Goal: Information Seeking & Learning: Check status

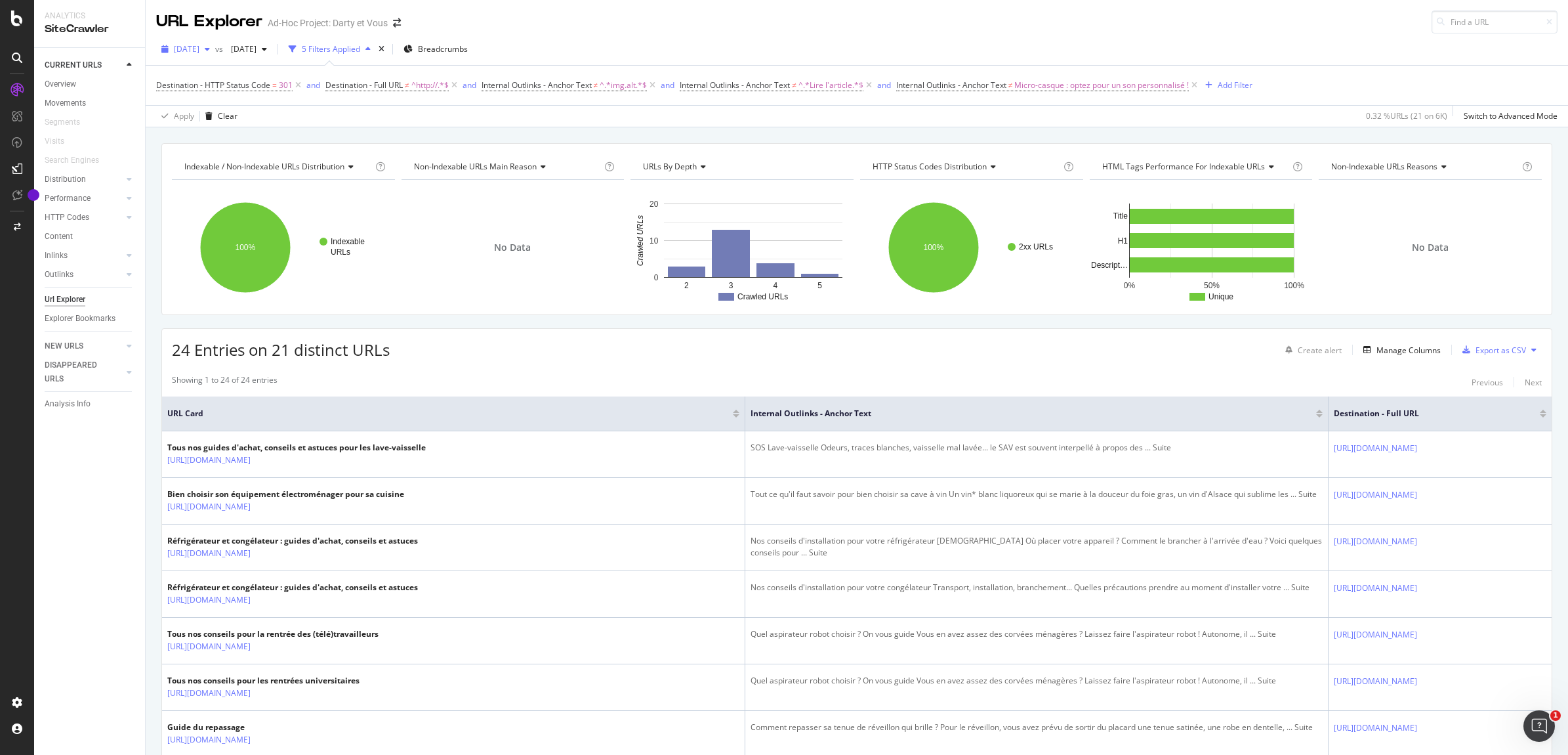
click at [200, 48] on span "2025 Aug. 4th" at bounding box center [186, 48] width 26 height 11
click at [227, 73] on div "[DATE]" at bounding box center [212, 75] width 73 height 12
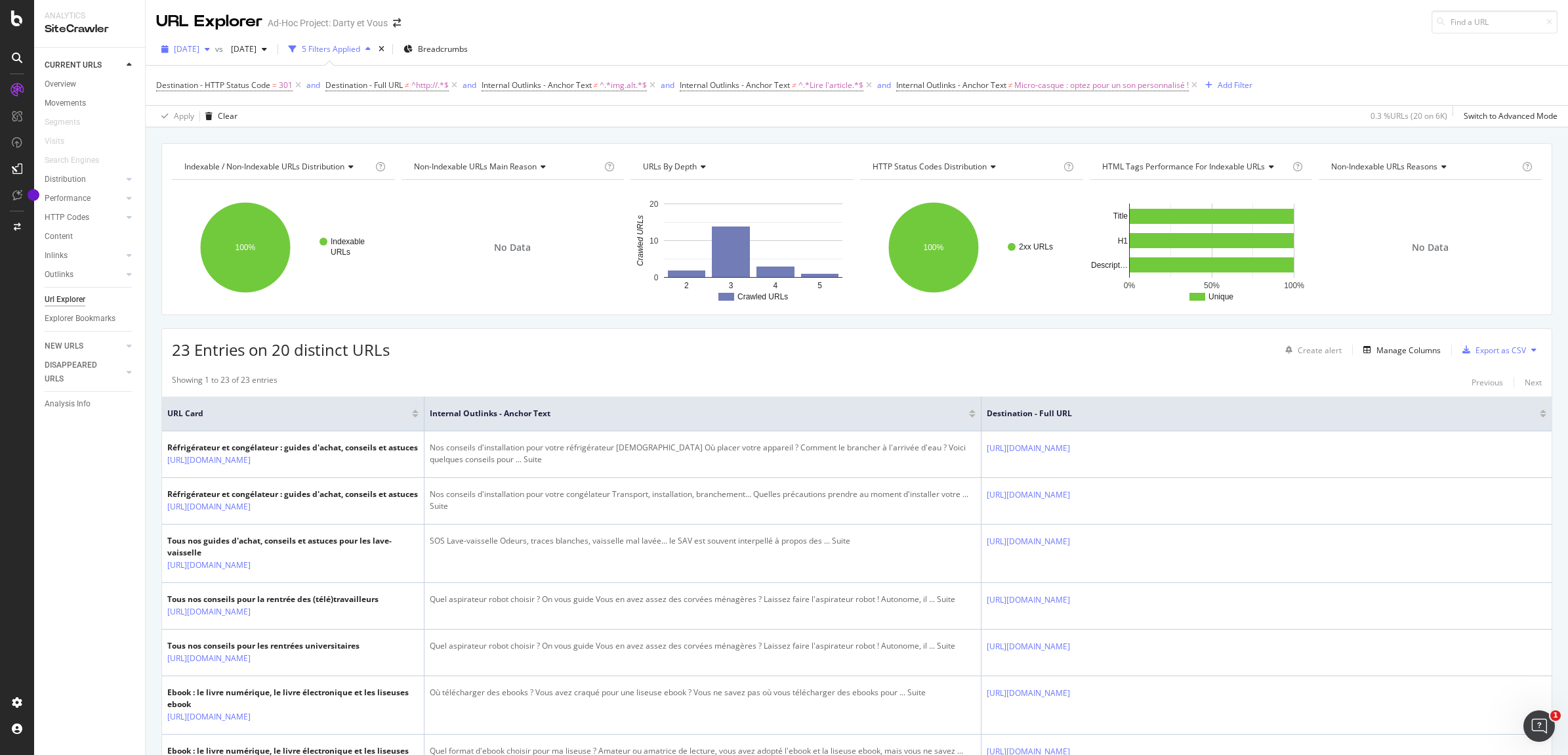
click at [200, 44] on span "[DATE]" at bounding box center [186, 48] width 26 height 11
click at [214, 71] on div "[DATE]" at bounding box center [210, 75] width 71 height 12
click at [257, 52] on span "2025 Jun. 9th" at bounding box center [241, 48] width 31 height 11
click at [302, 73] on div "2025 Aug. 11th" at bounding box center [293, 75] width 73 height 12
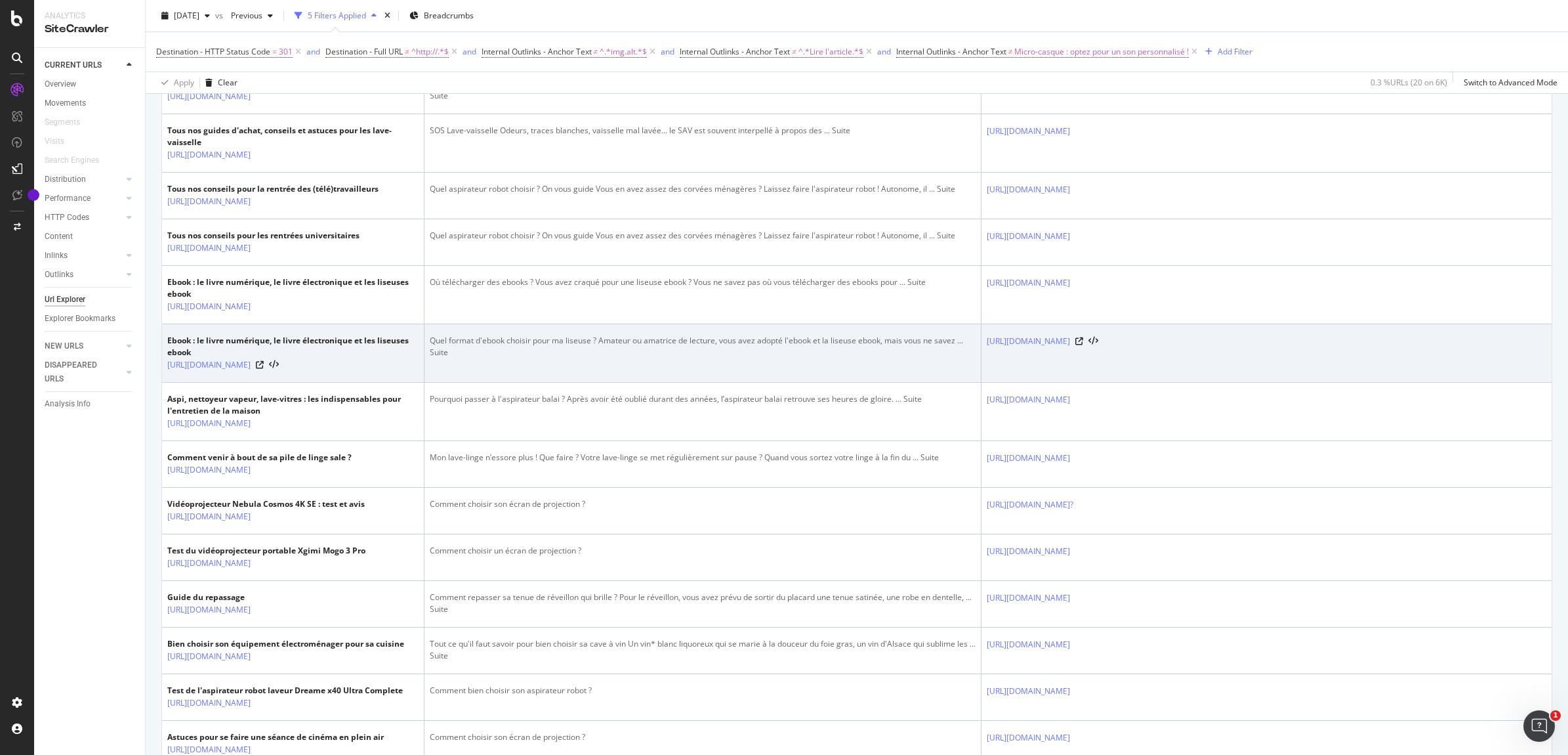
scroll to position [574, 0]
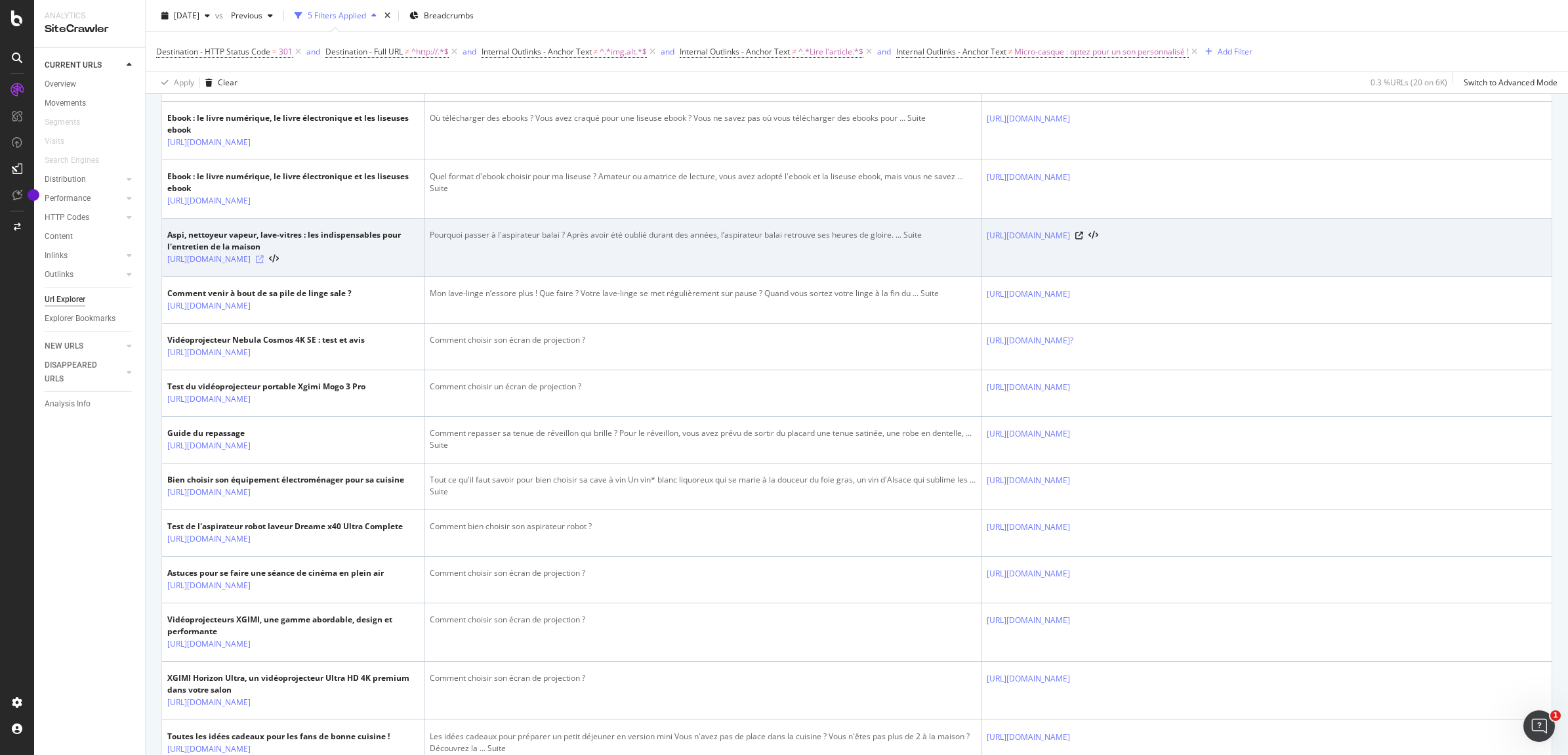
click at [264, 263] on icon at bounding box center [260, 259] width 8 height 8
click at [1083, 240] on icon at bounding box center [1079, 236] width 8 height 8
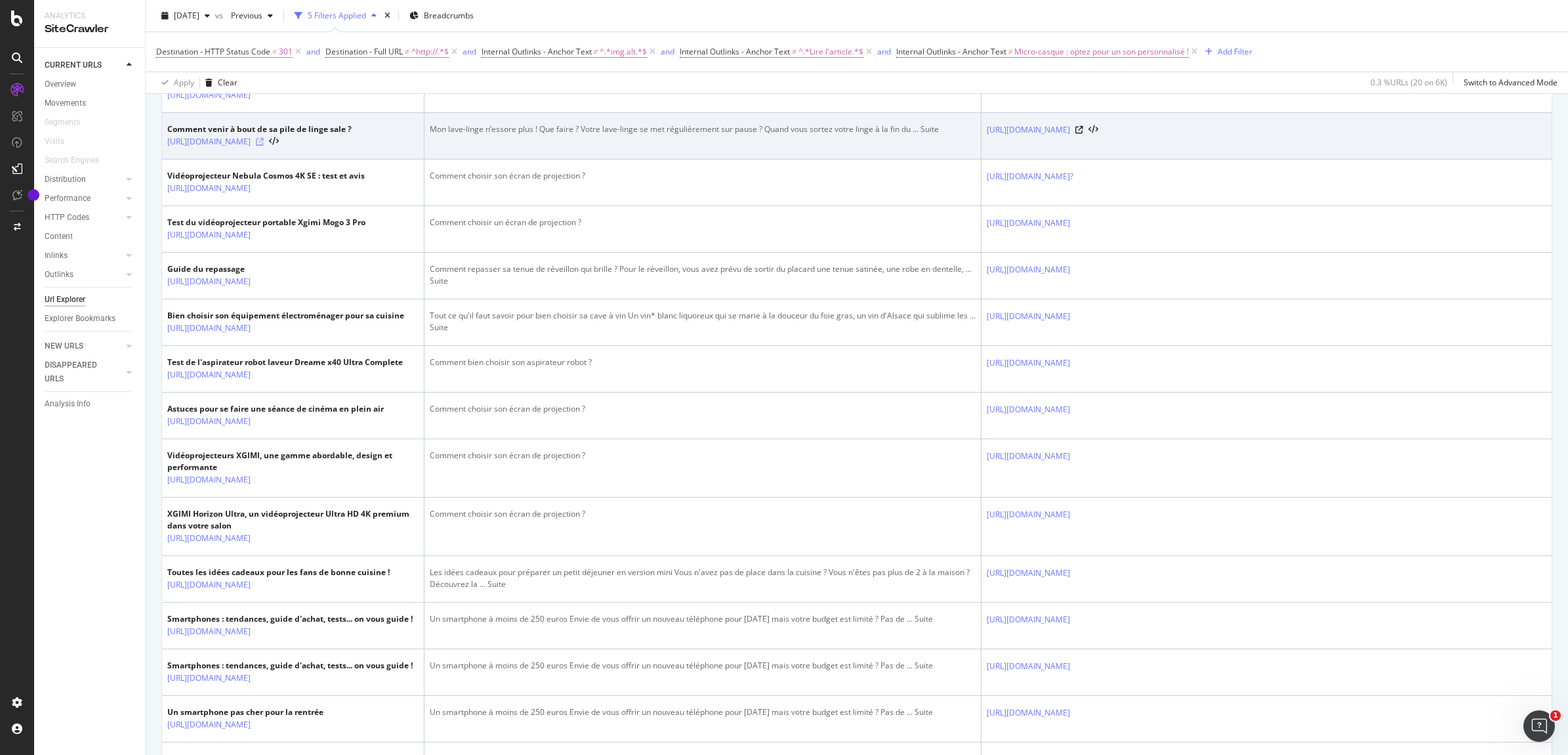
click at [264, 146] on icon at bounding box center [260, 142] width 8 height 8
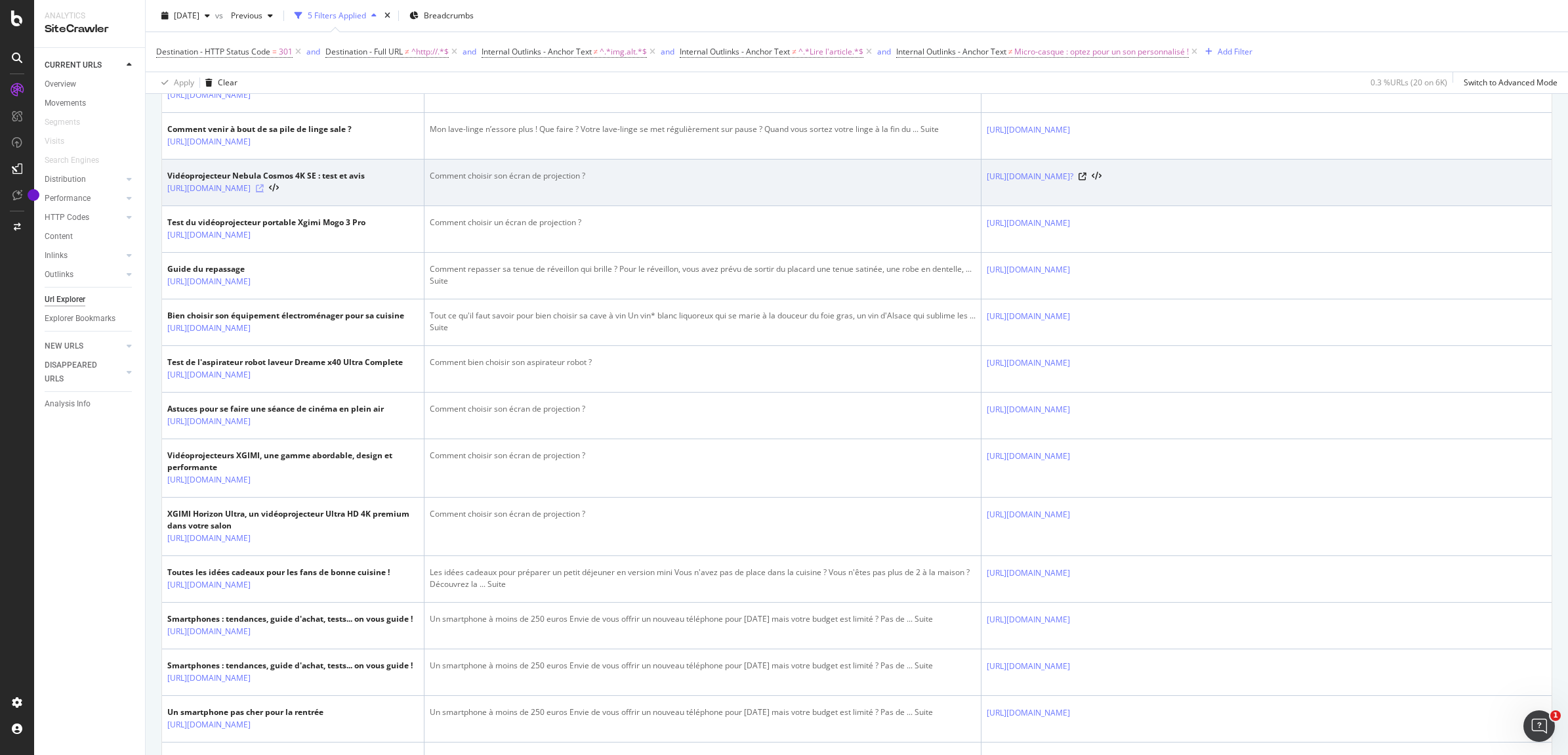
click at [264, 193] on icon at bounding box center [260, 189] width 8 height 8
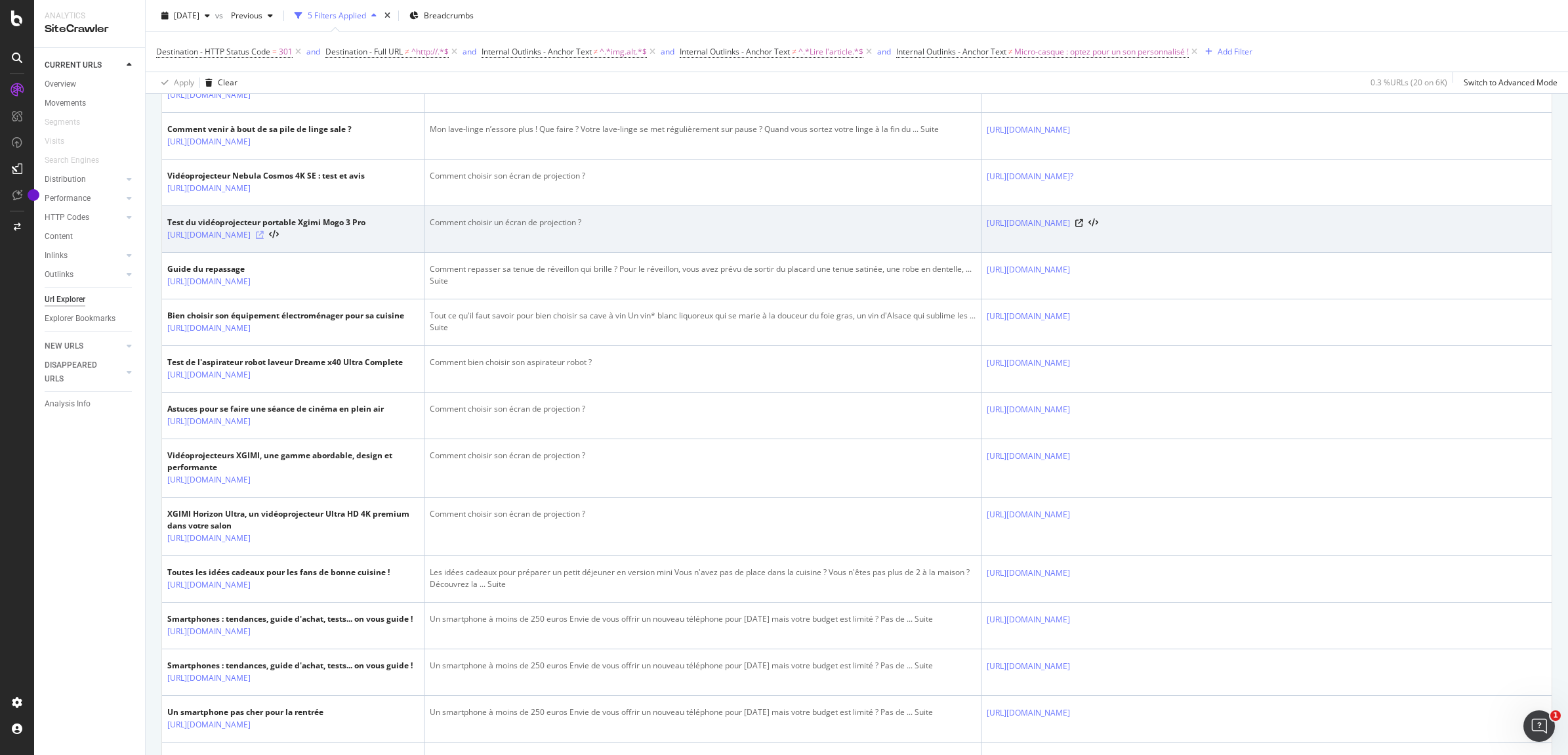
click at [264, 239] on icon at bounding box center [260, 235] width 8 height 8
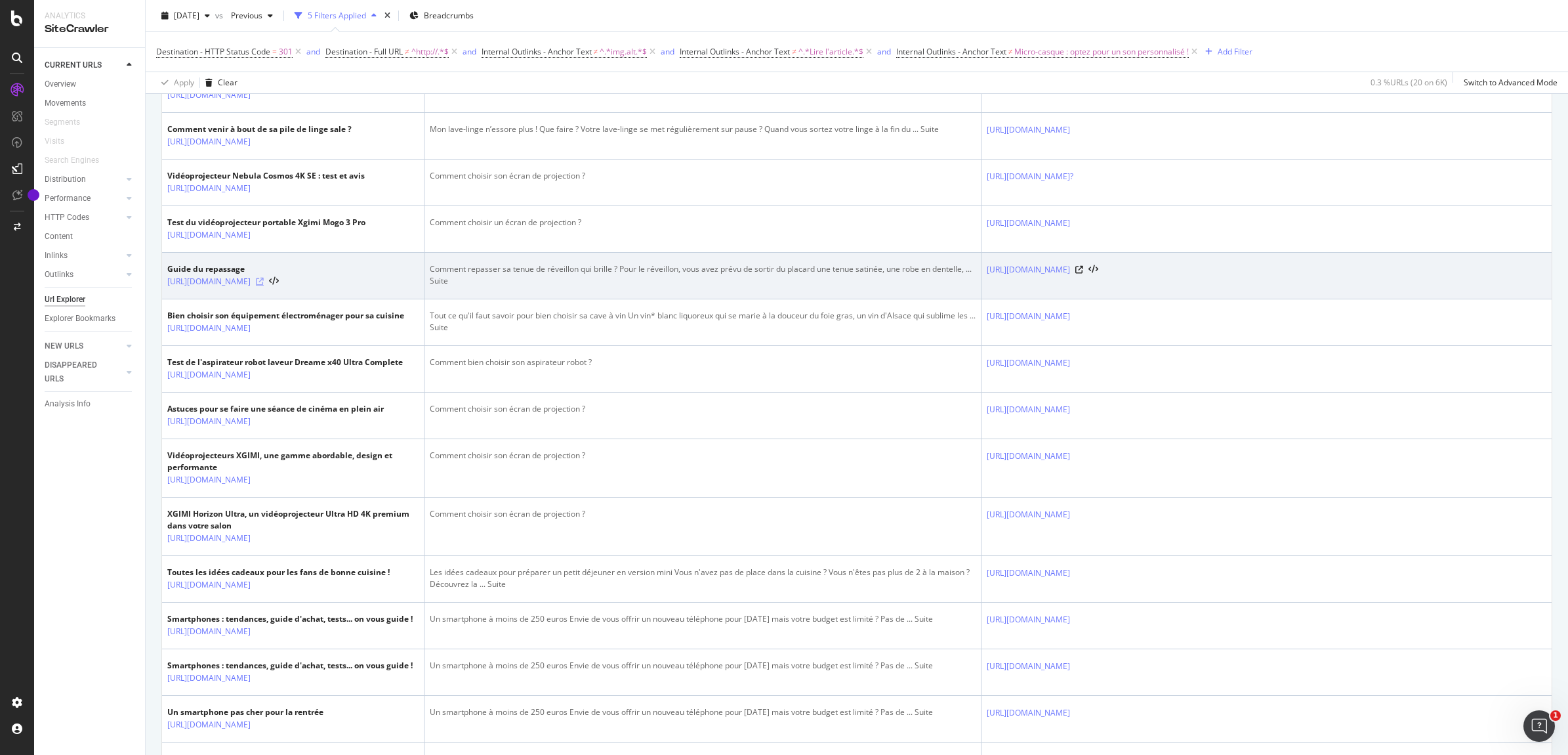
click at [264, 286] on icon at bounding box center [260, 282] width 8 height 8
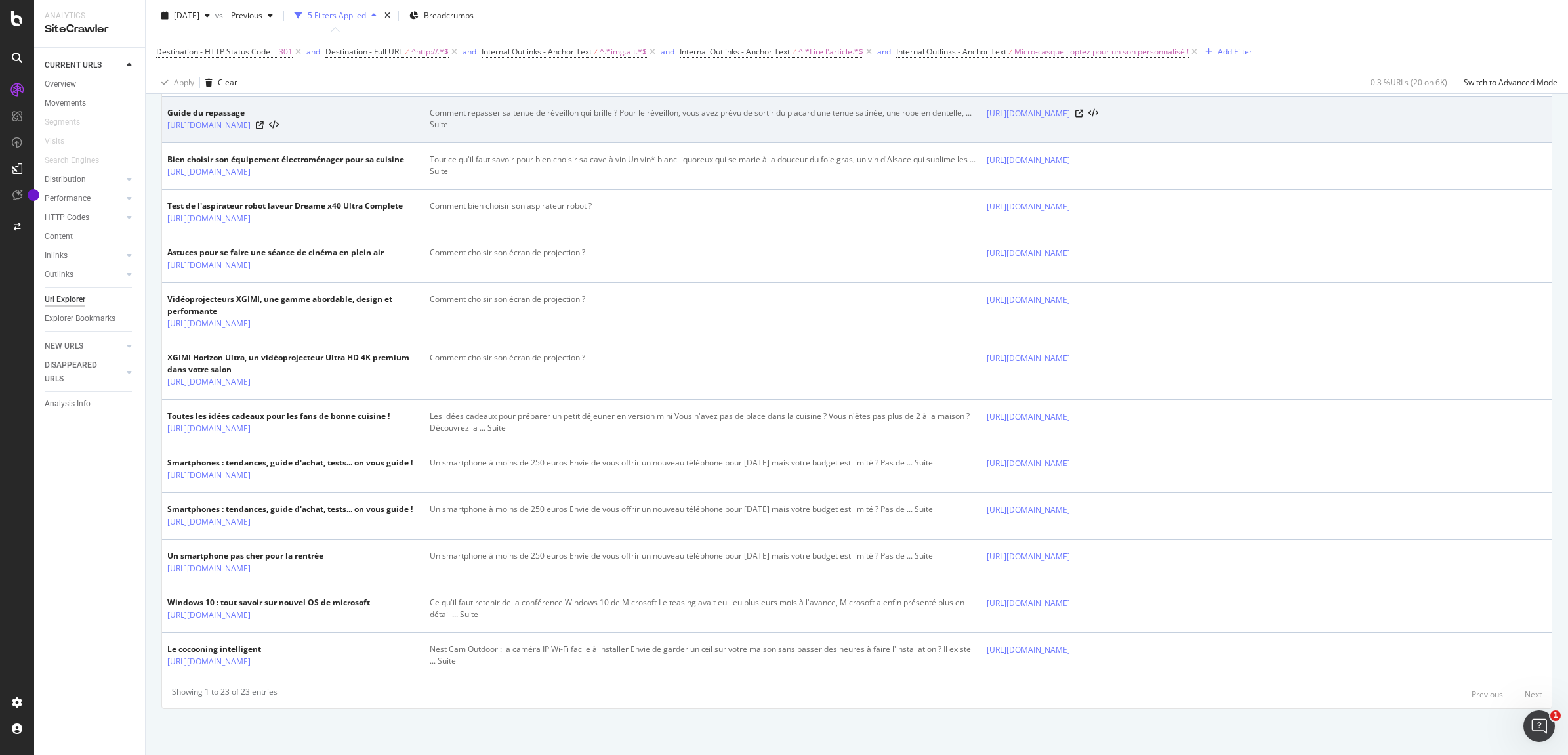
scroll to position [1231, 0]
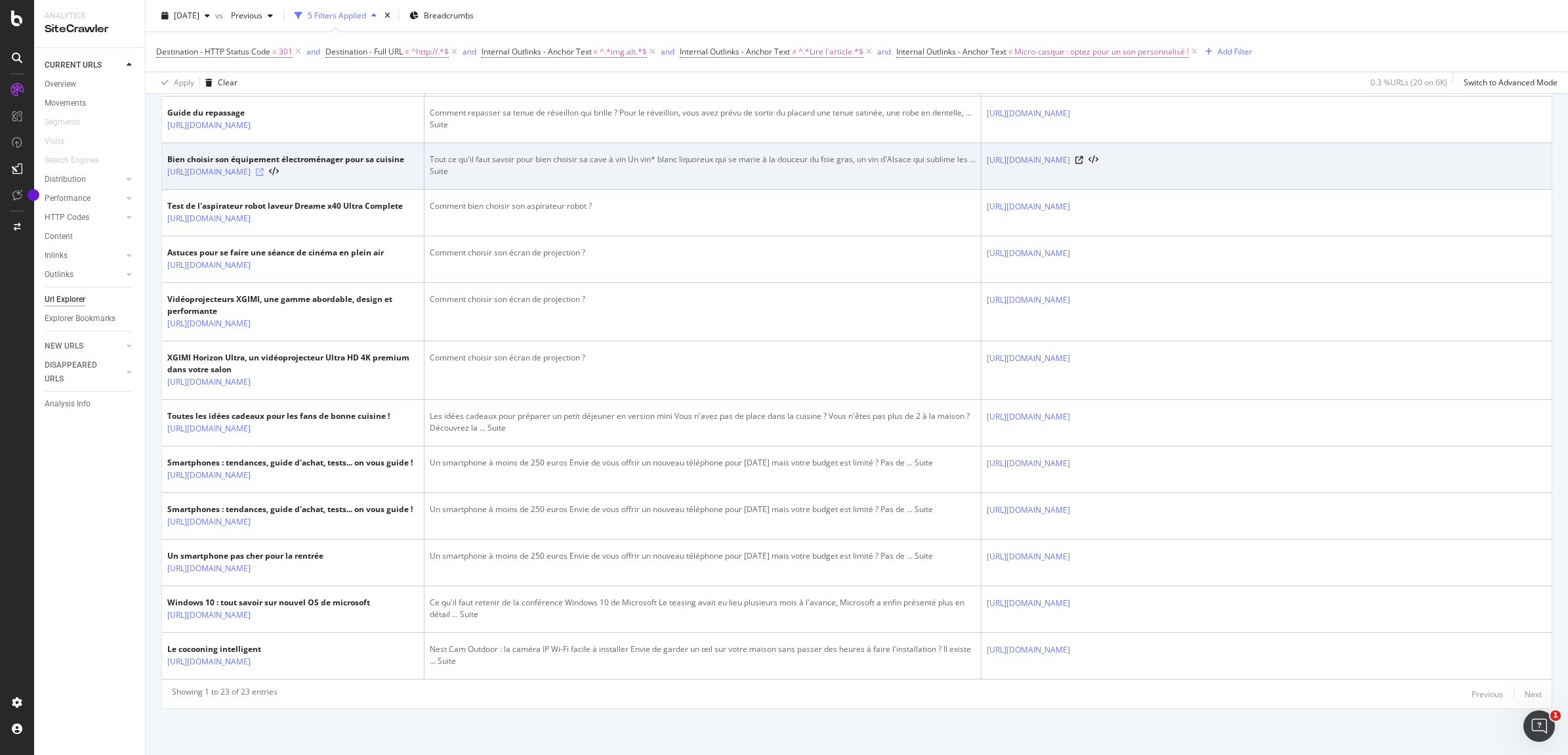
click at [264, 168] on icon at bounding box center [260, 172] width 8 height 8
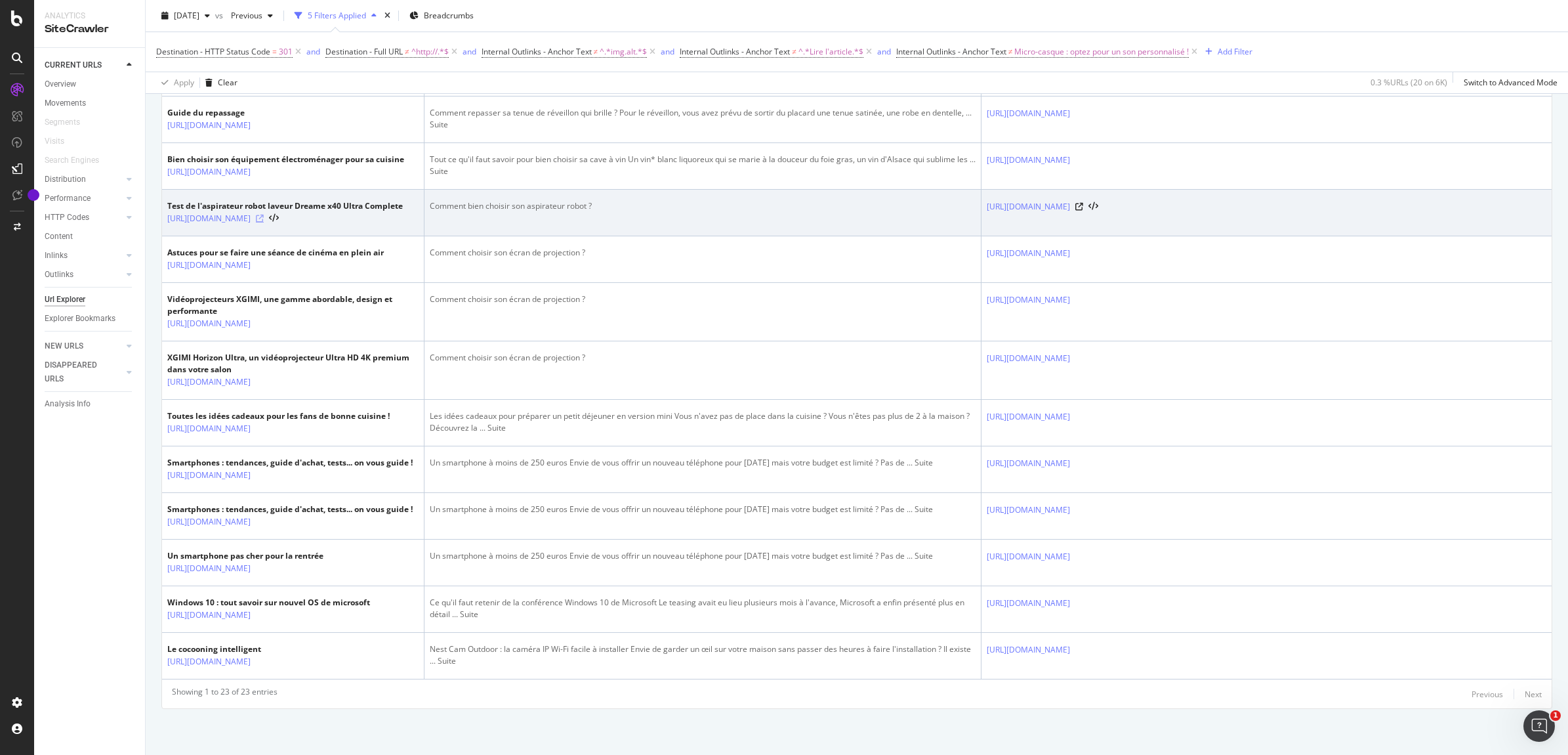
click at [264, 214] on icon at bounding box center [260, 218] width 8 height 8
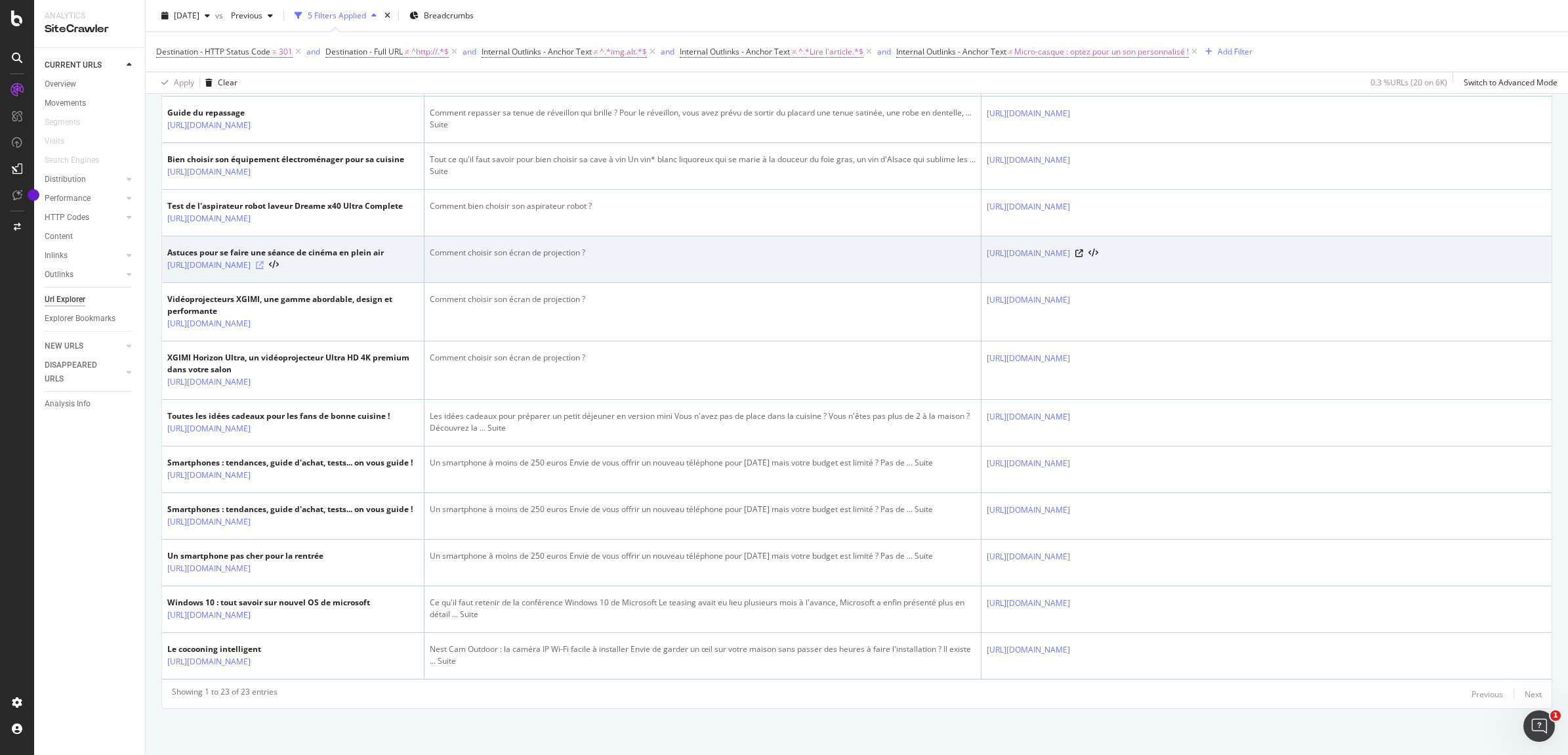
click at [264, 261] on icon at bounding box center [260, 265] width 8 height 8
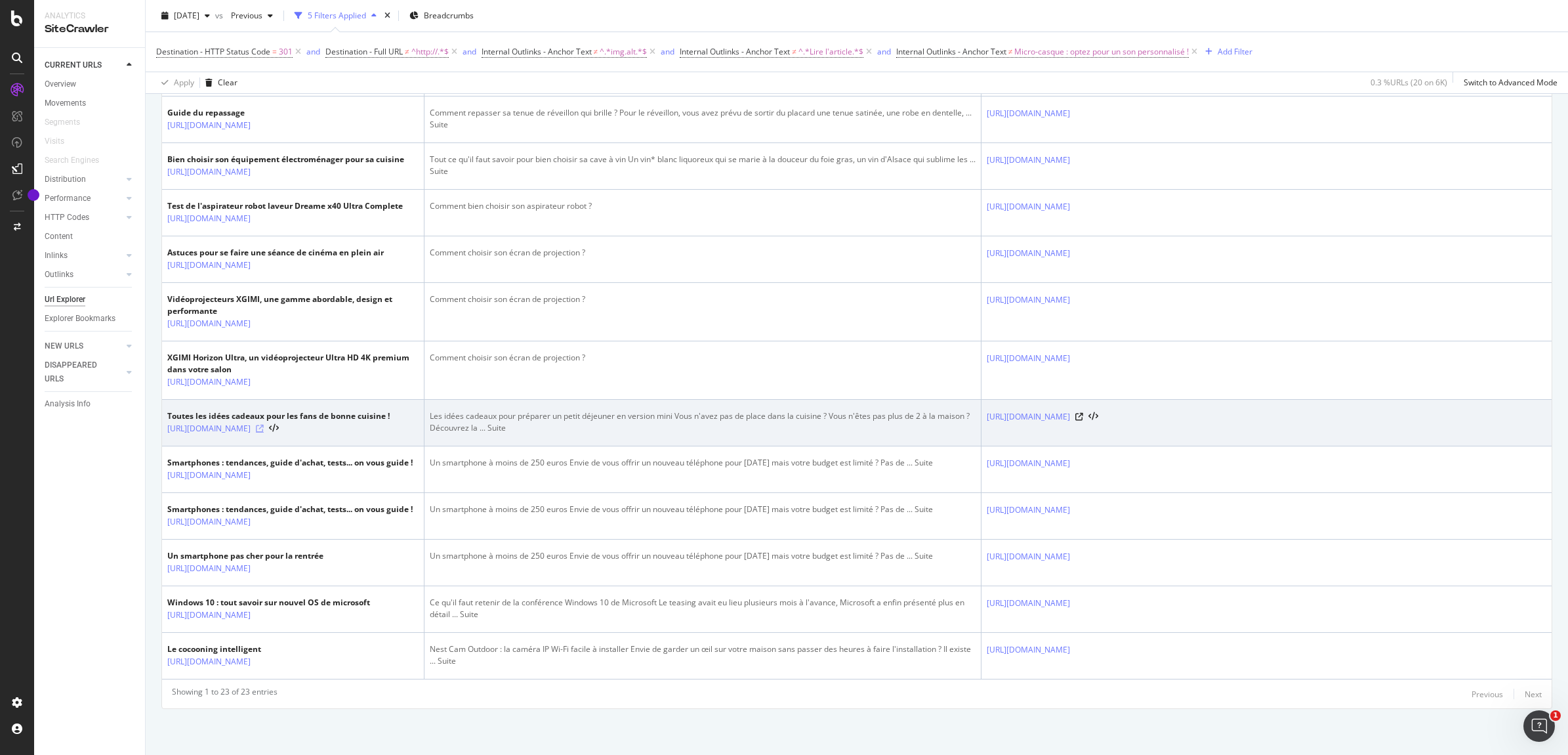
click at [264, 433] on icon at bounding box center [260, 429] width 8 height 8
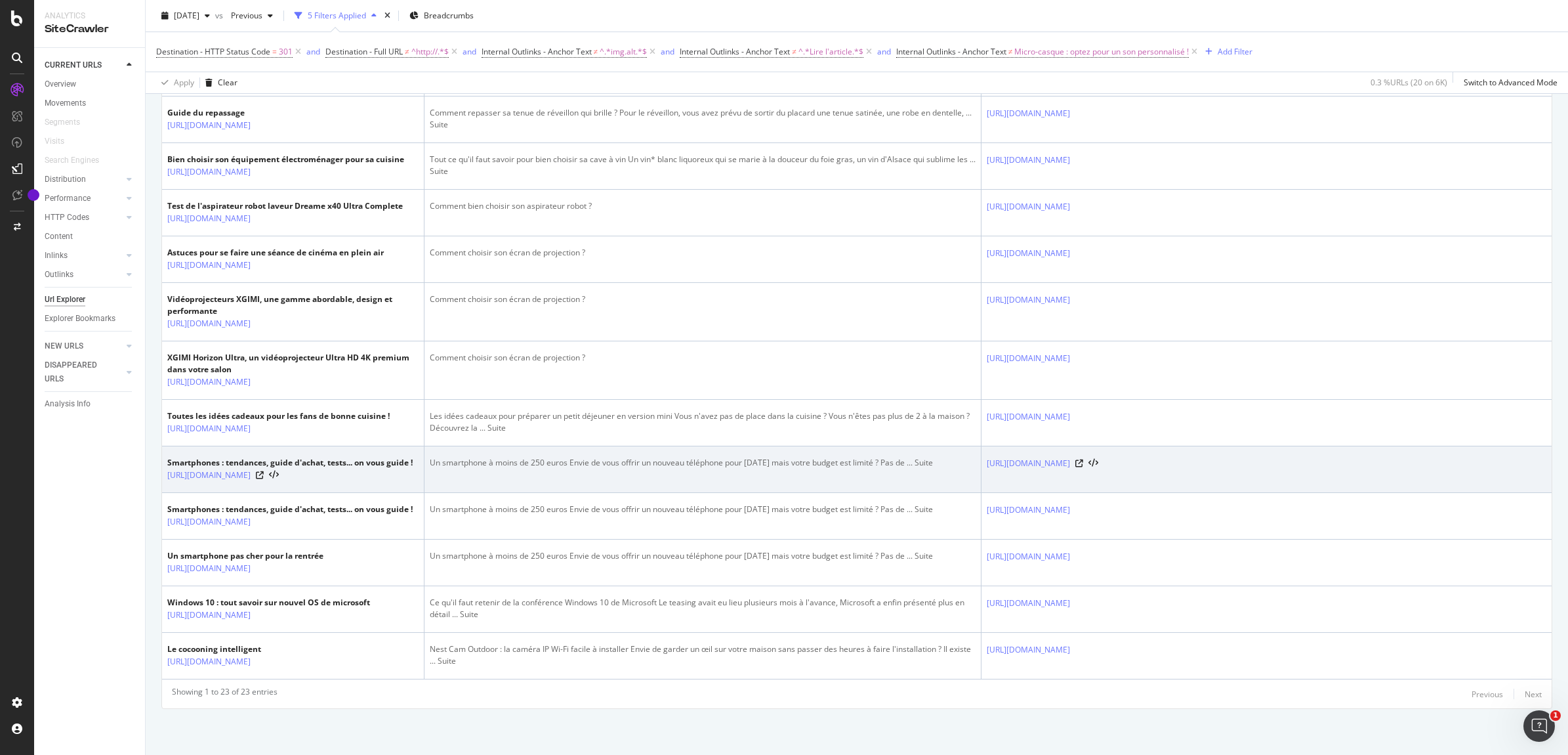
scroll to position [1435, 0]
click at [264, 471] on icon at bounding box center [260, 475] width 8 height 8
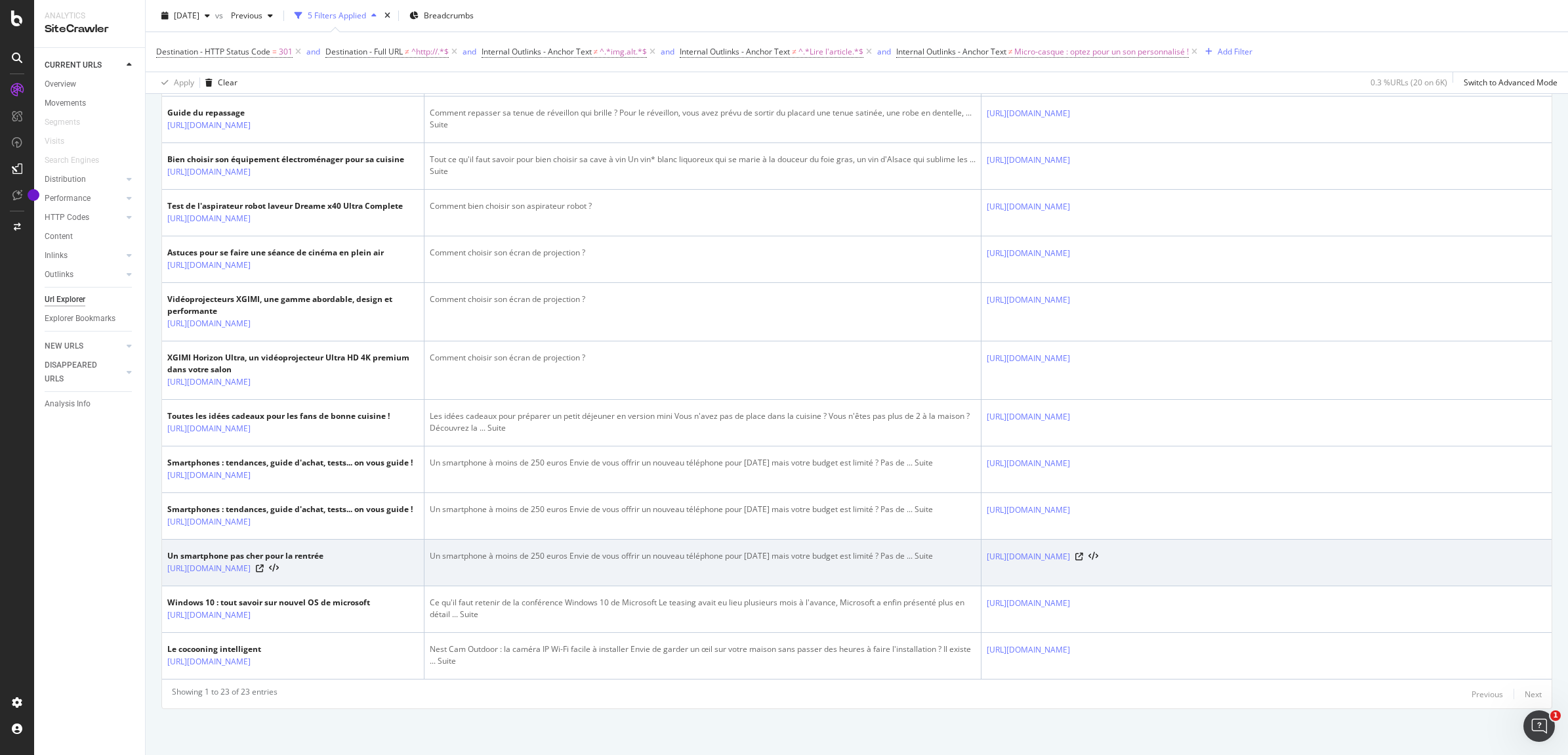
click at [323, 562] on div "https://www.darty.com/darty-et-vous/high-tech/mobilite/smartphones/un-smartphon…" at bounding box center [245, 568] width 156 height 13
click at [264, 564] on icon at bounding box center [260, 568] width 8 height 8
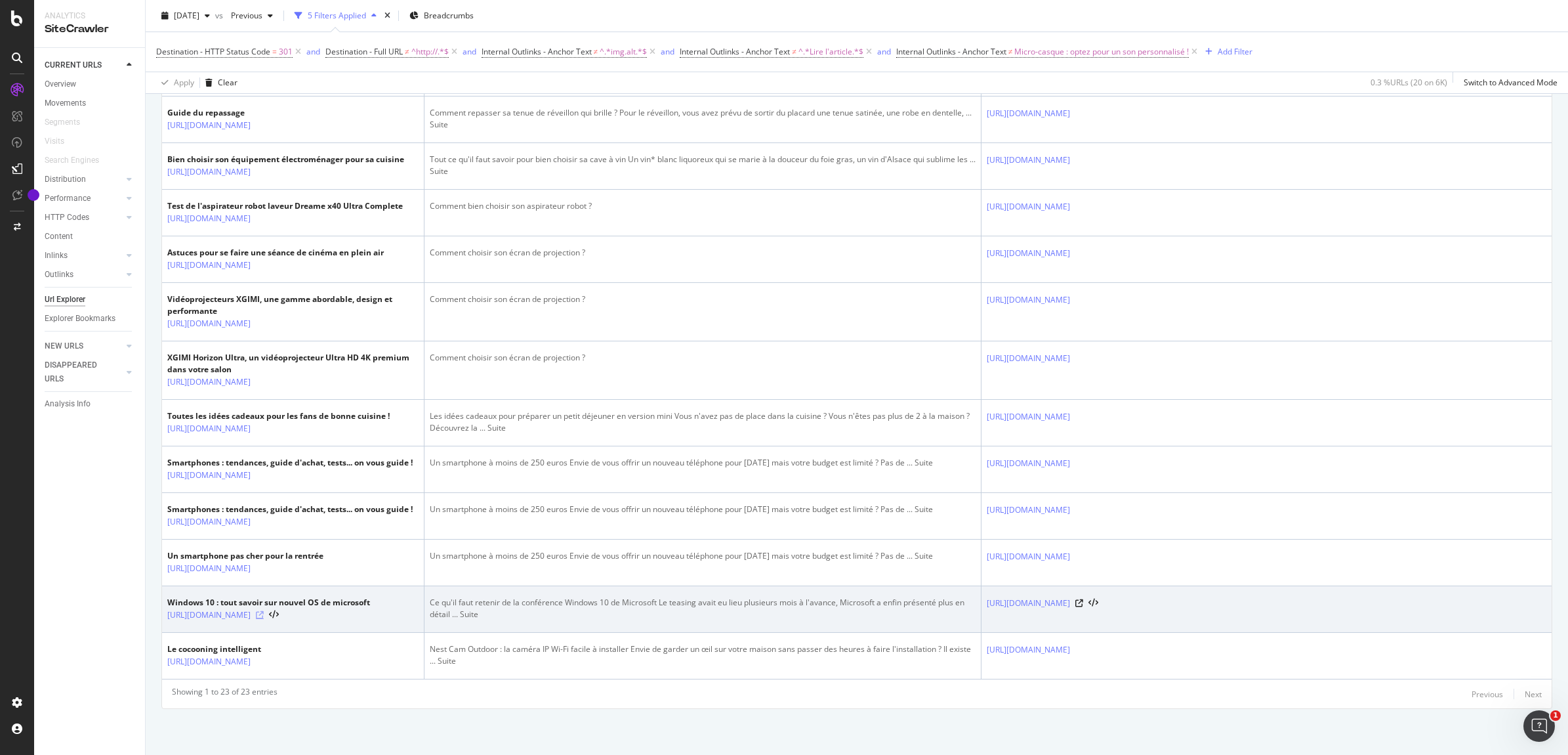
click at [264, 611] on icon at bounding box center [260, 615] width 8 height 8
click at [1083, 600] on icon at bounding box center [1079, 603] width 8 height 8
click at [556, 597] on div "Ce qu'il faut retenir de la conférence Windows 10 de Microsoft Le teasing avait…" at bounding box center [703, 609] width 546 height 24
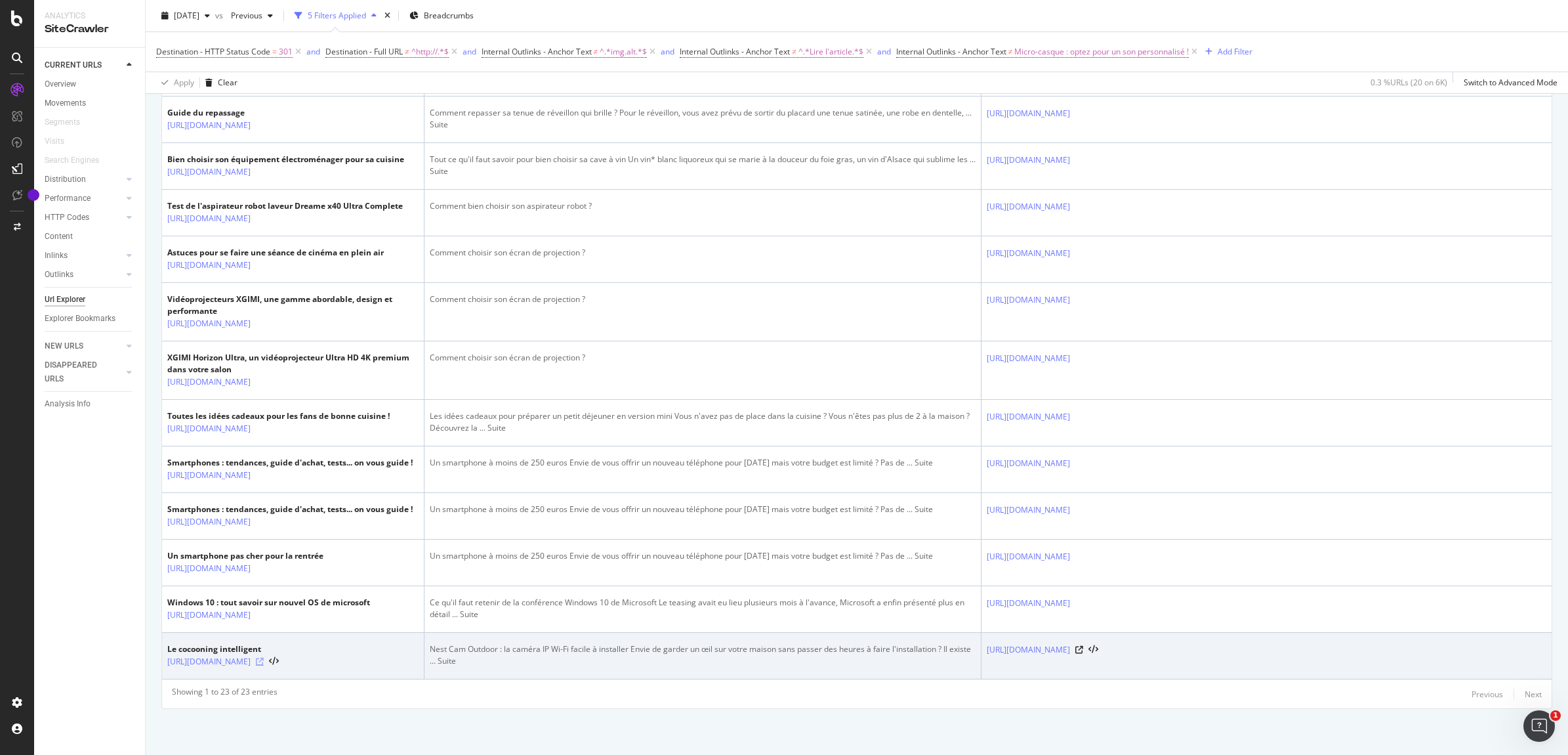
click at [264, 658] on icon at bounding box center [260, 662] width 8 height 8
click at [1083, 646] on icon at bounding box center [1079, 650] width 8 height 8
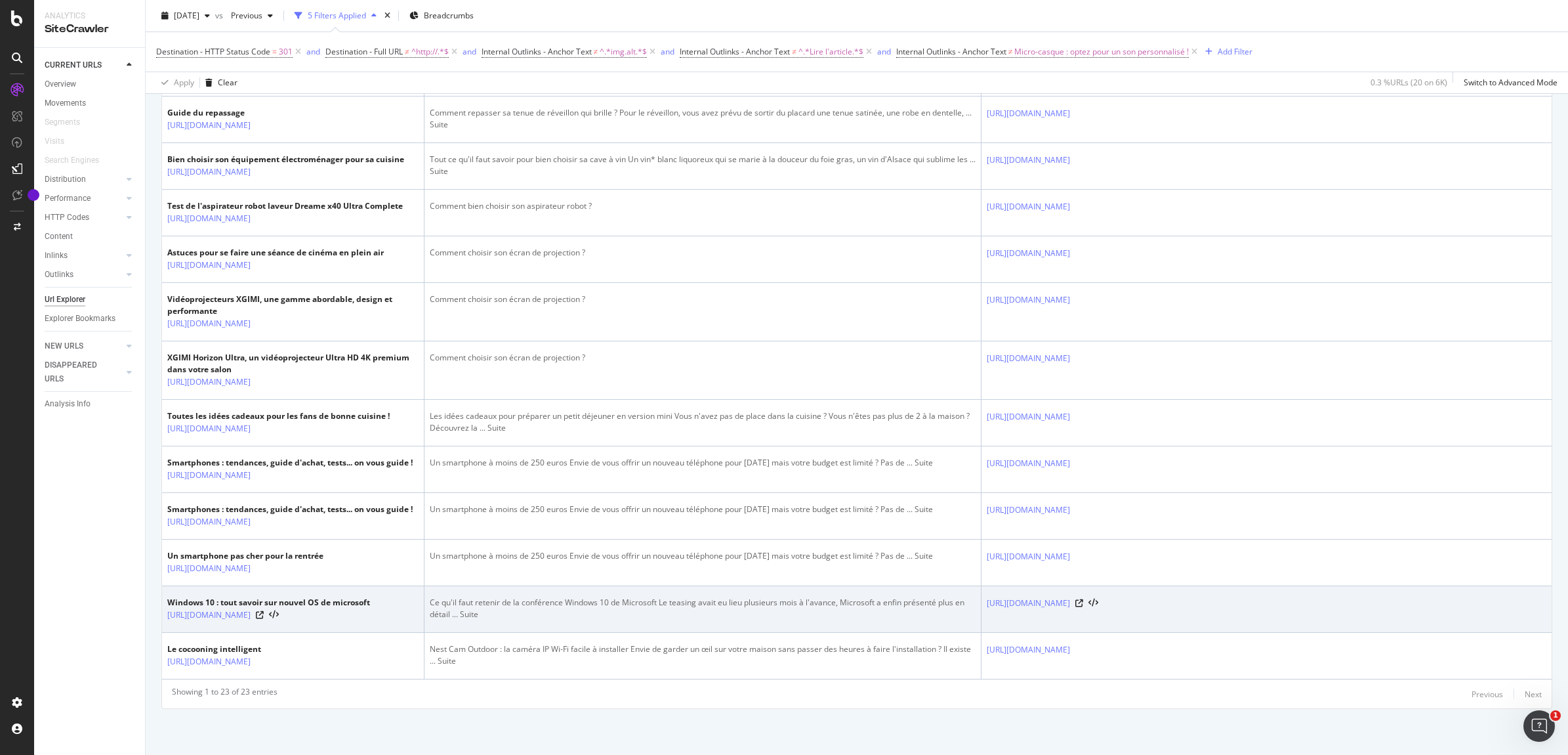
scroll to position [1189, 0]
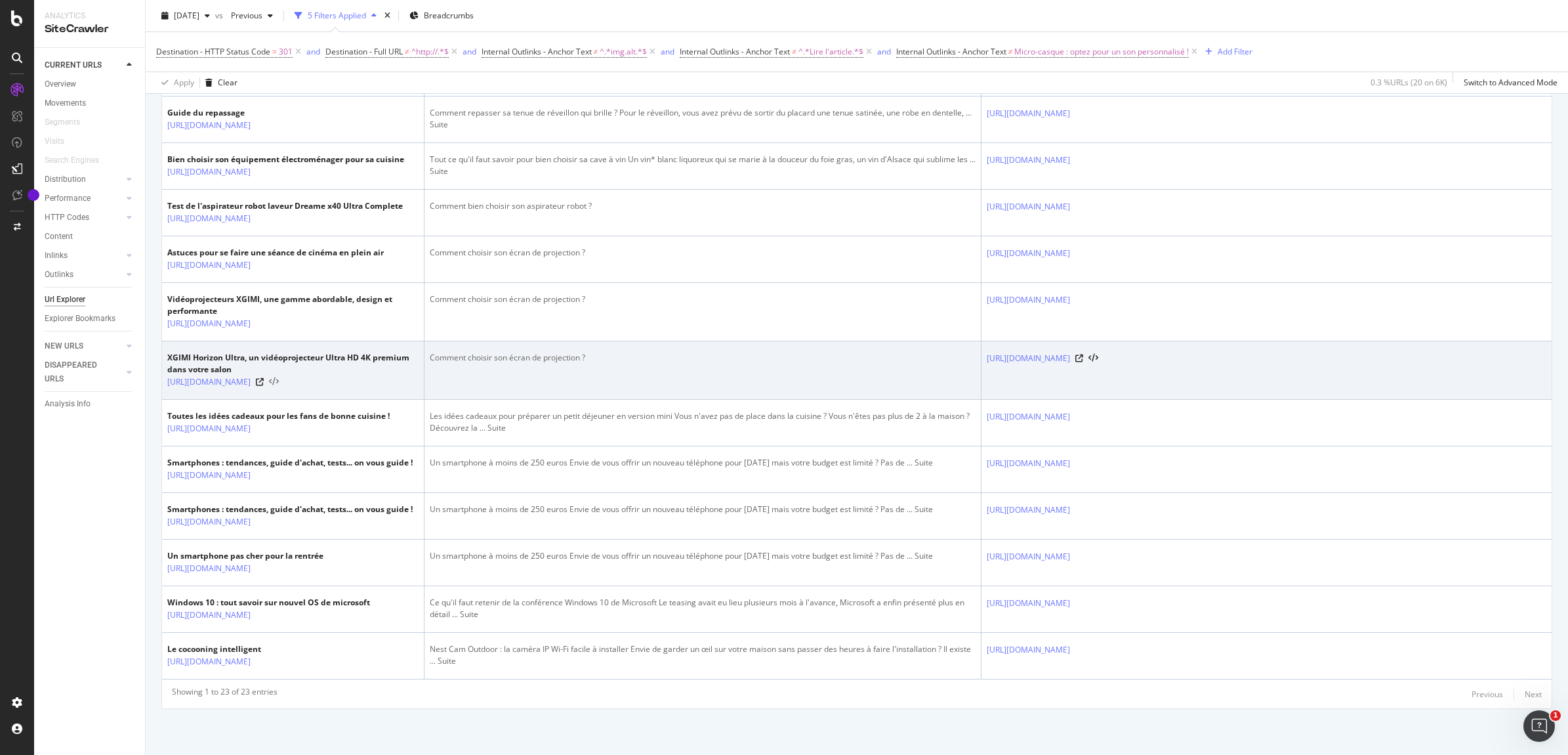
click at [279, 386] on icon at bounding box center [274, 382] width 10 height 9
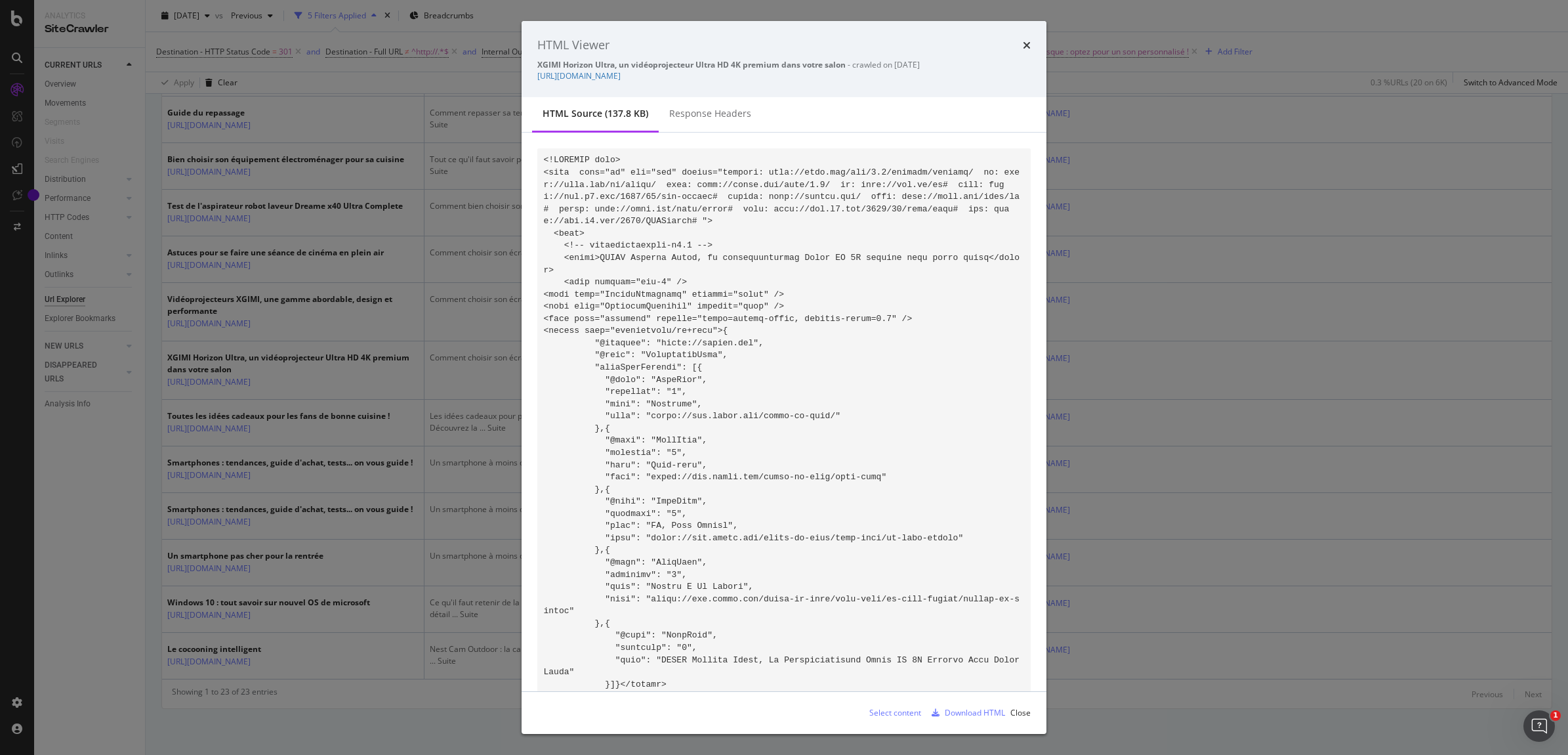
click at [1019, 41] on div "HTML Viewer" at bounding box center [784, 46] width 493 height 17
click at [1029, 41] on icon "times" at bounding box center [1027, 46] width 8 height 11
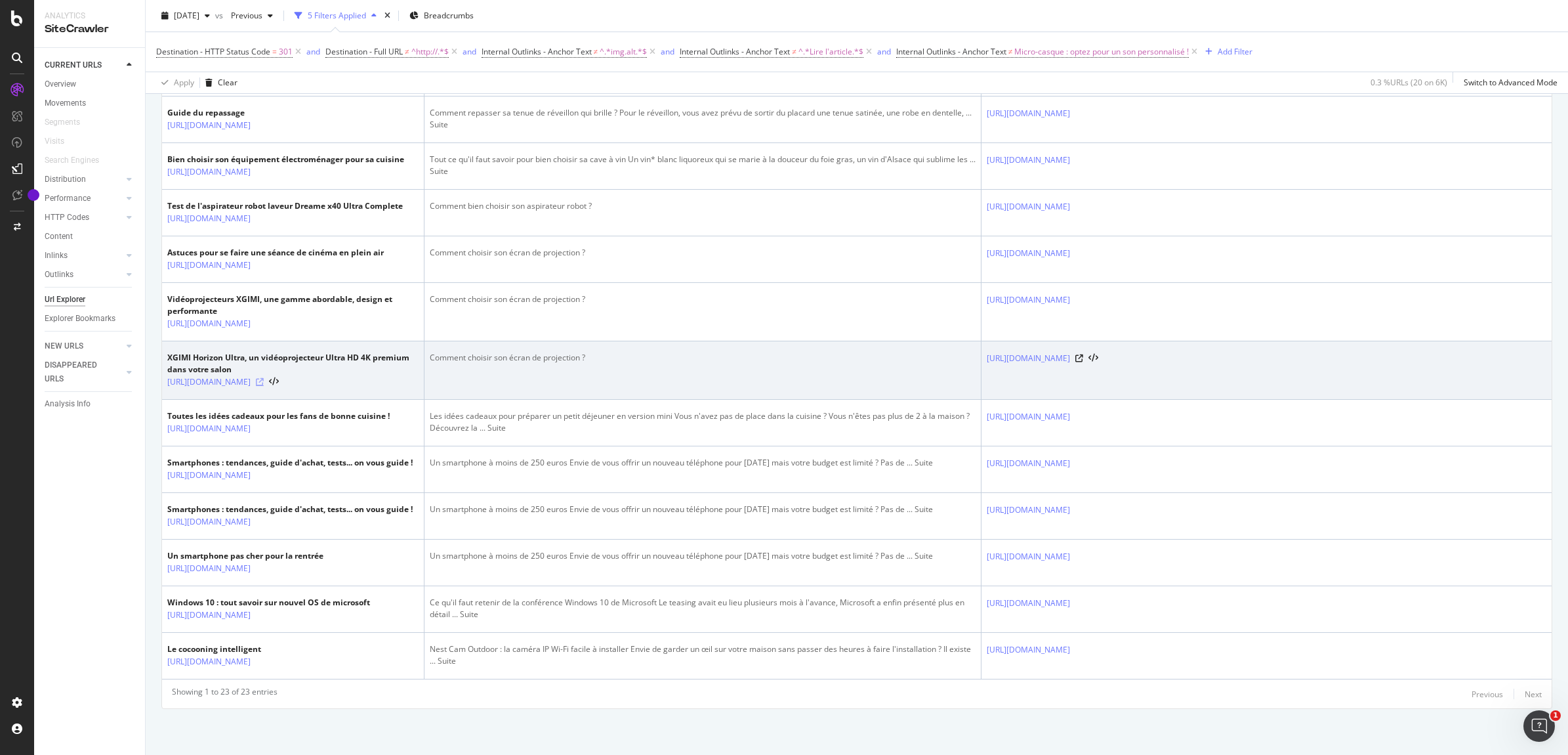
click at [264, 386] on icon at bounding box center [260, 382] width 8 height 8
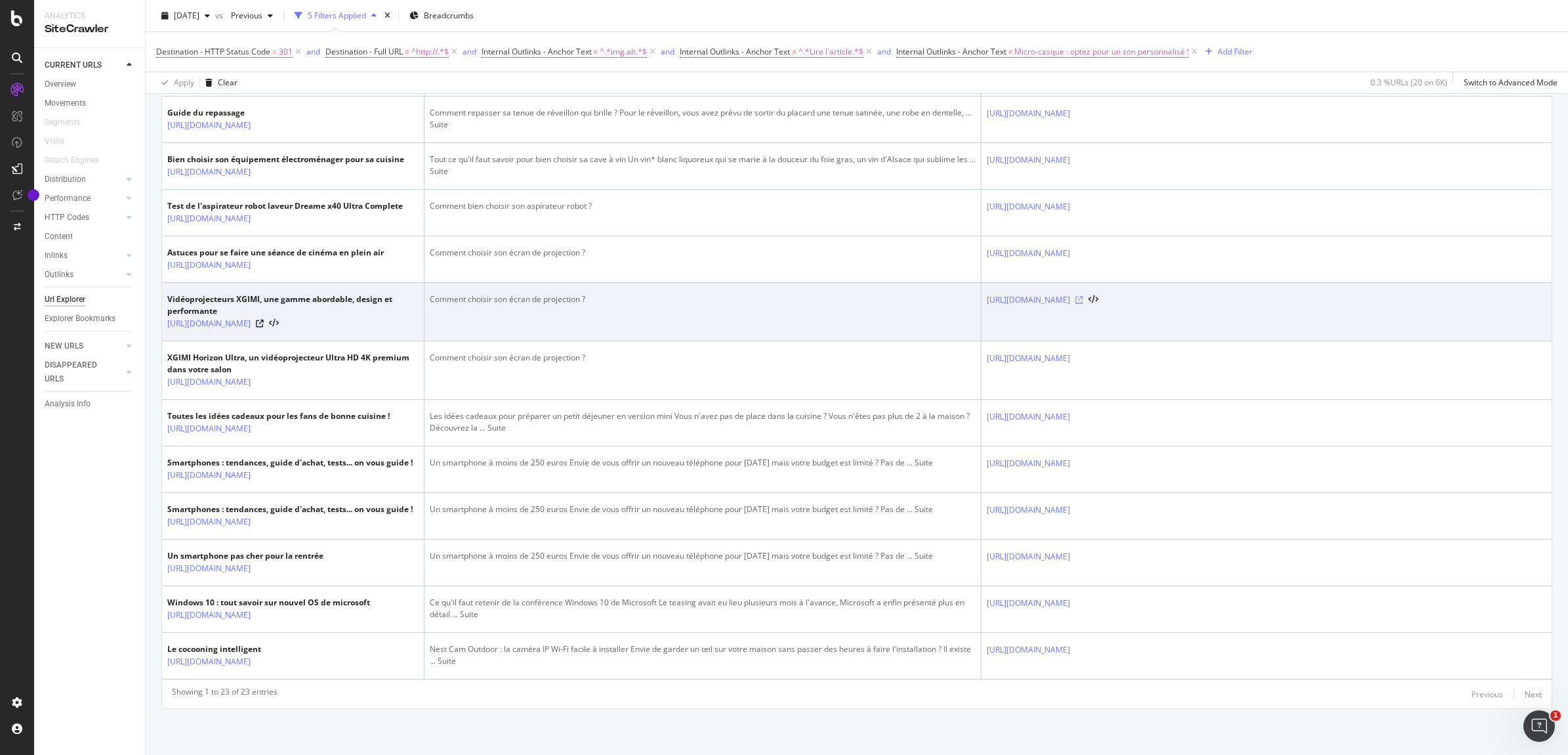
click at [1083, 304] on icon at bounding box center [1079, 300] width 8 height 8
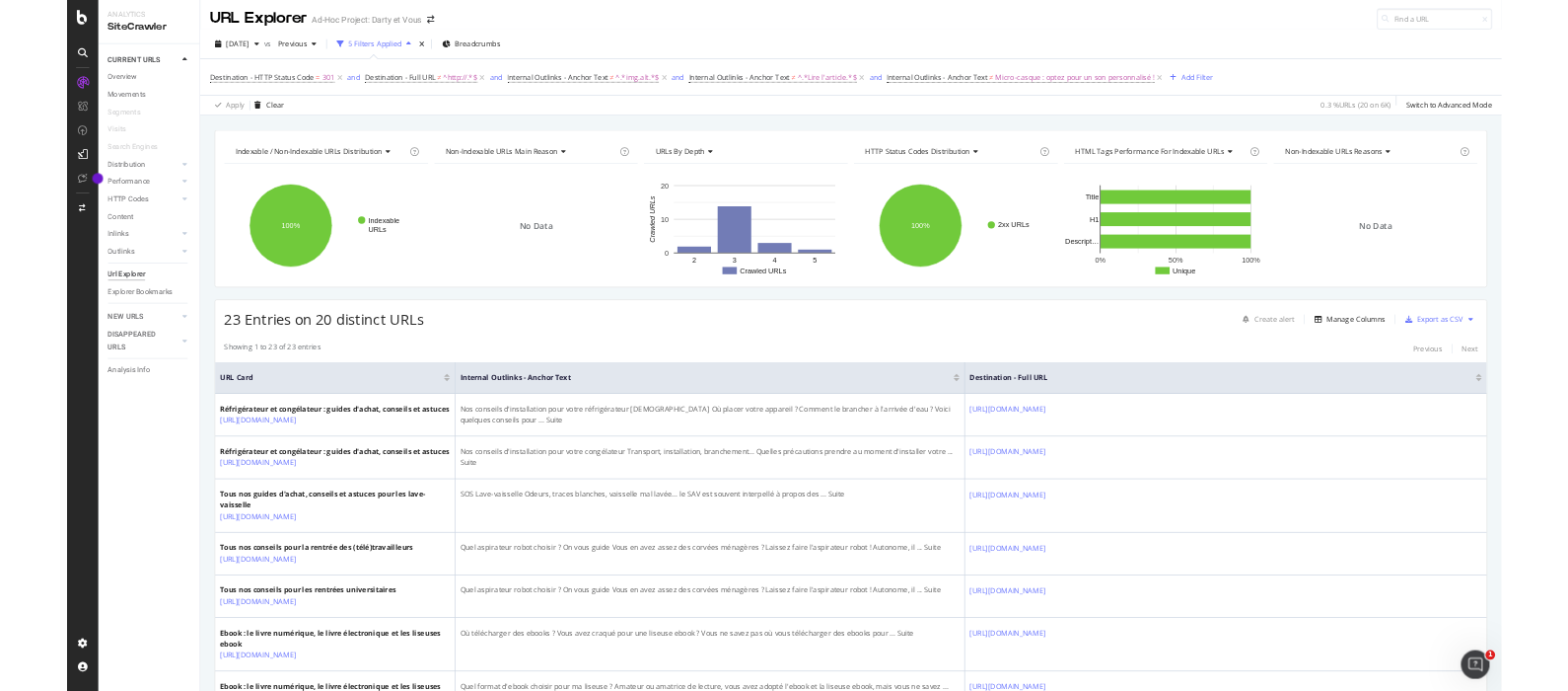
scroll to position [0, 0]
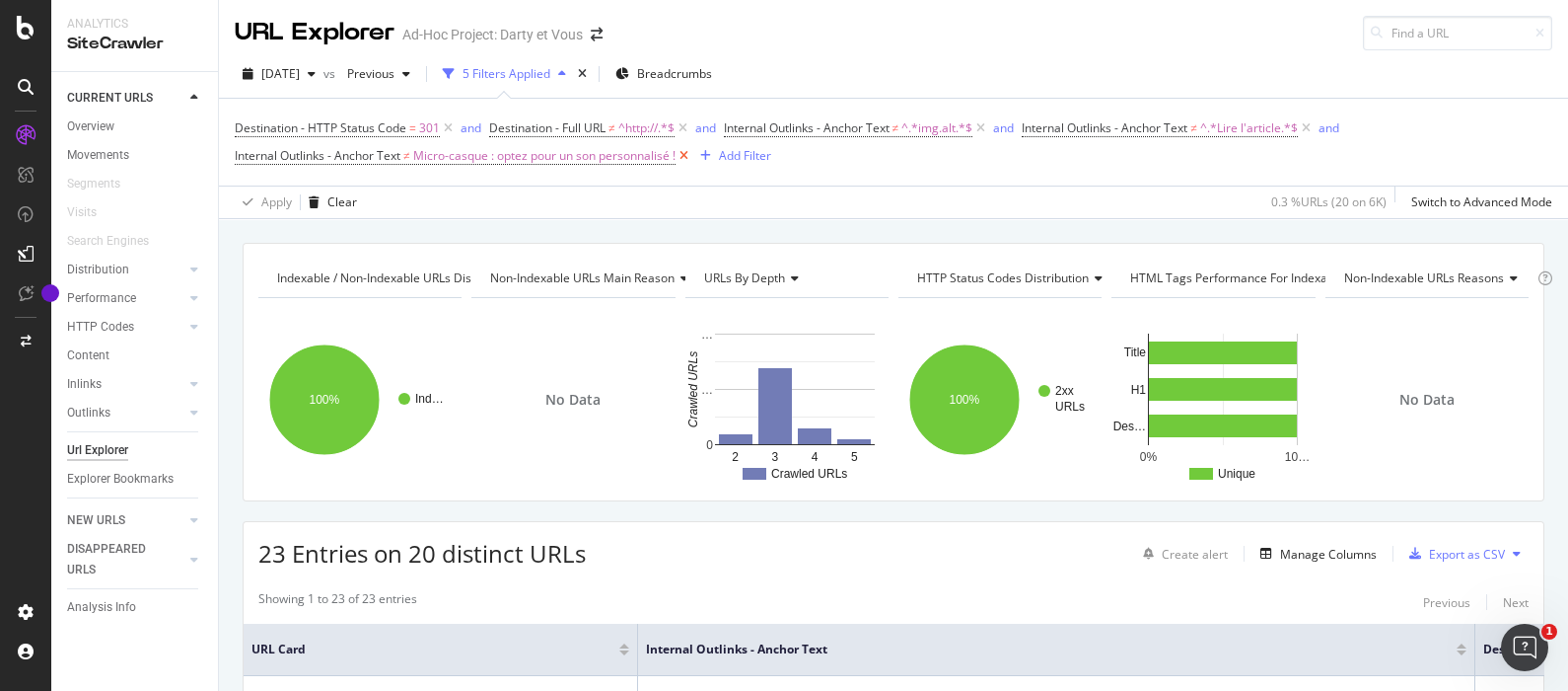
click at [688, 156] on icon at bounding box center [684, 156] width 17 height 20
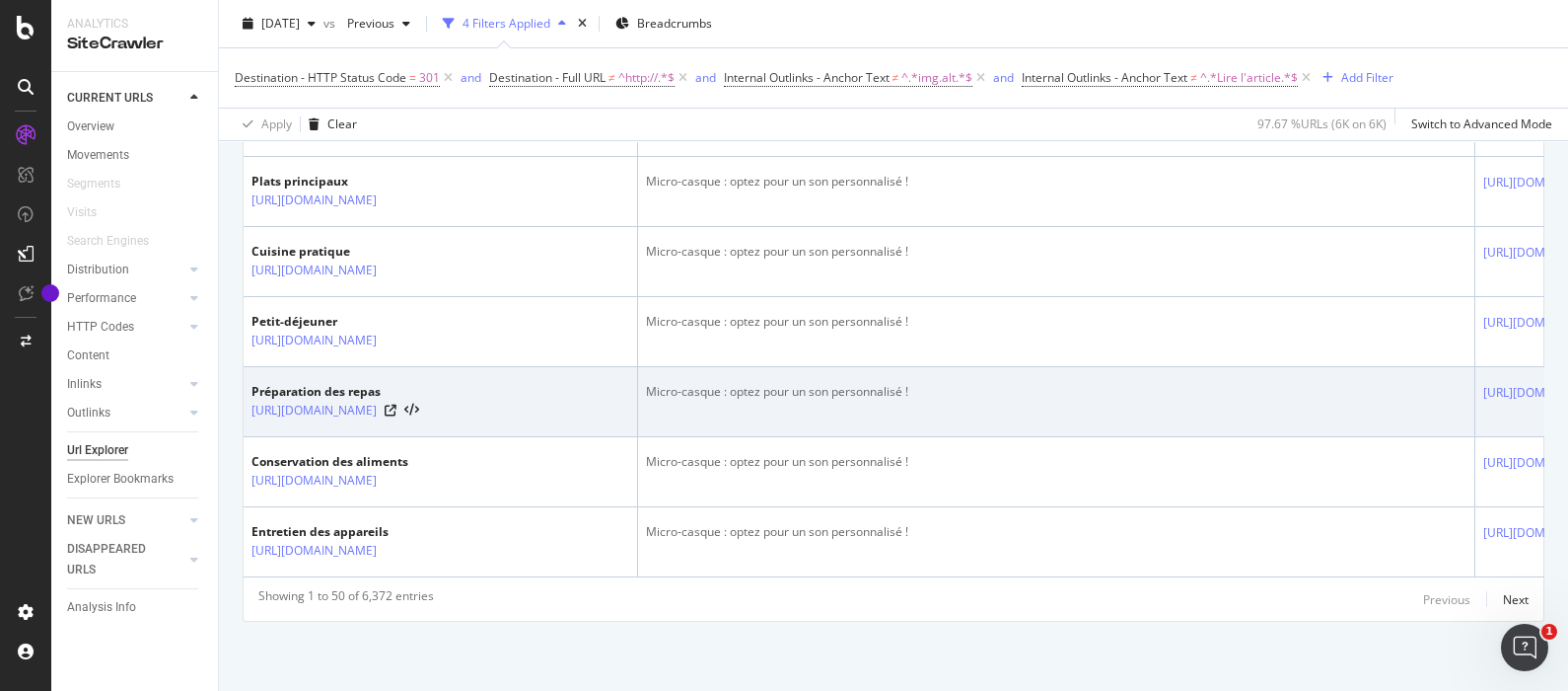
scroll to position [4464, 0]
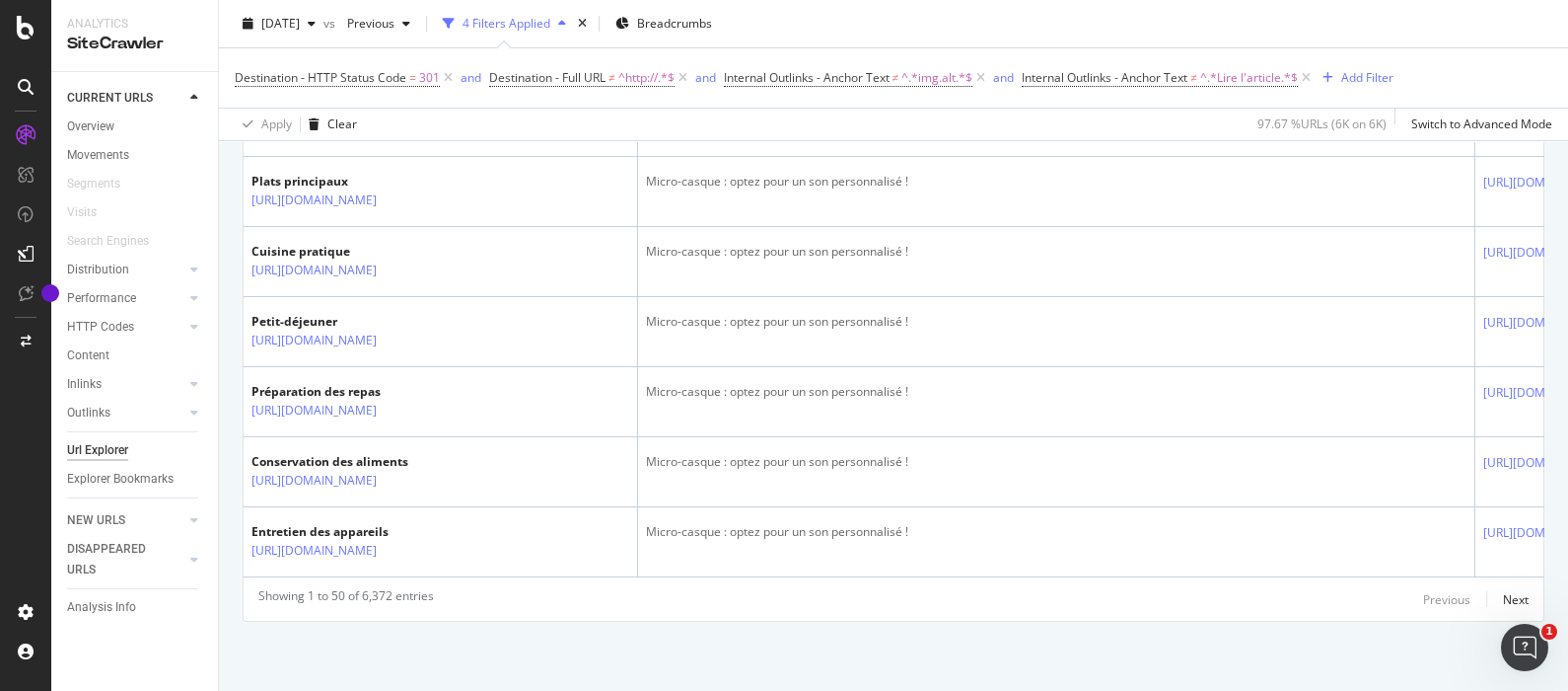
click at [379, 596] on div "Showing 1 to 50 of 6,372 entries" at bounding box center [346, 599] width 176 height 24
click at [1502, 599] on div "Next" at bounding box center [1515, 599] width 26 height 17
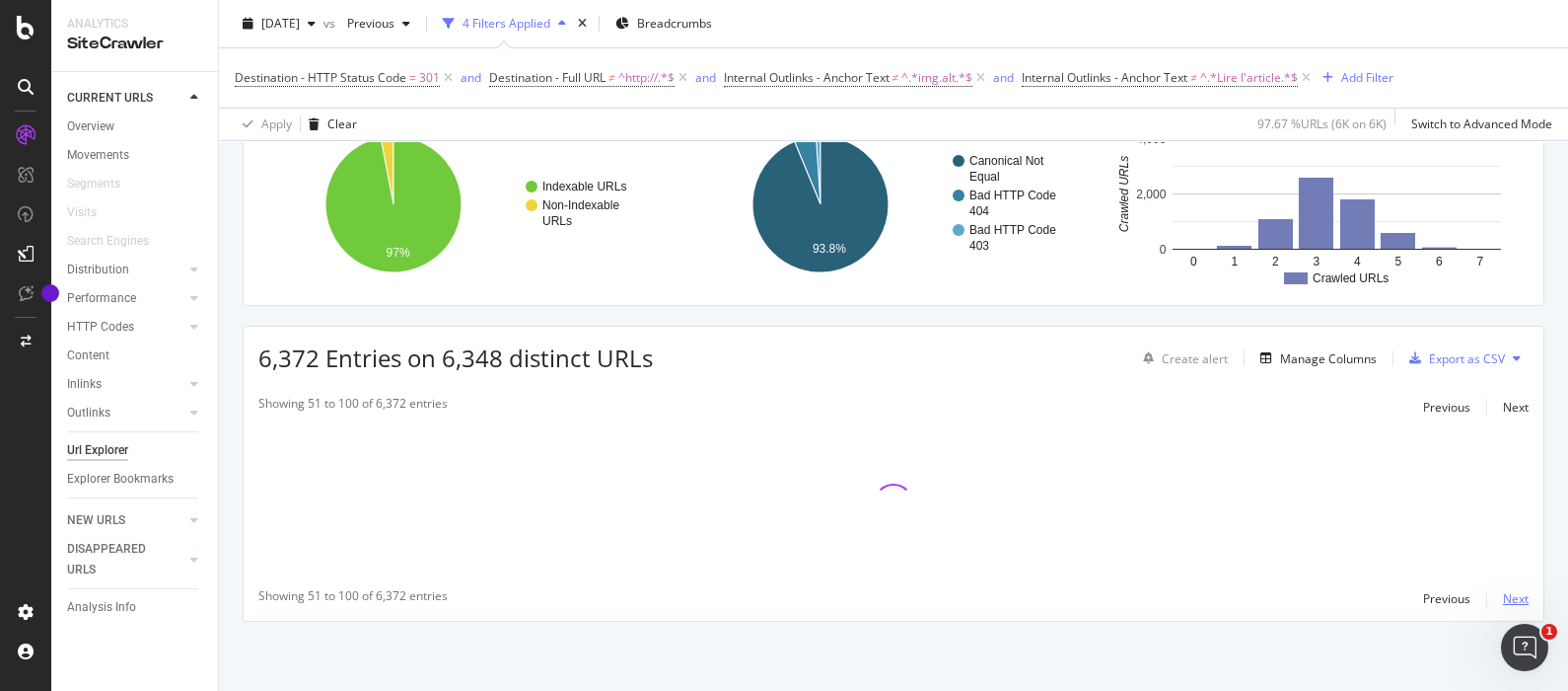
scroll to position [168, 0]
click at [1502, 599] on div "Next" at bounding box center [1515, 598] width 26 height 17
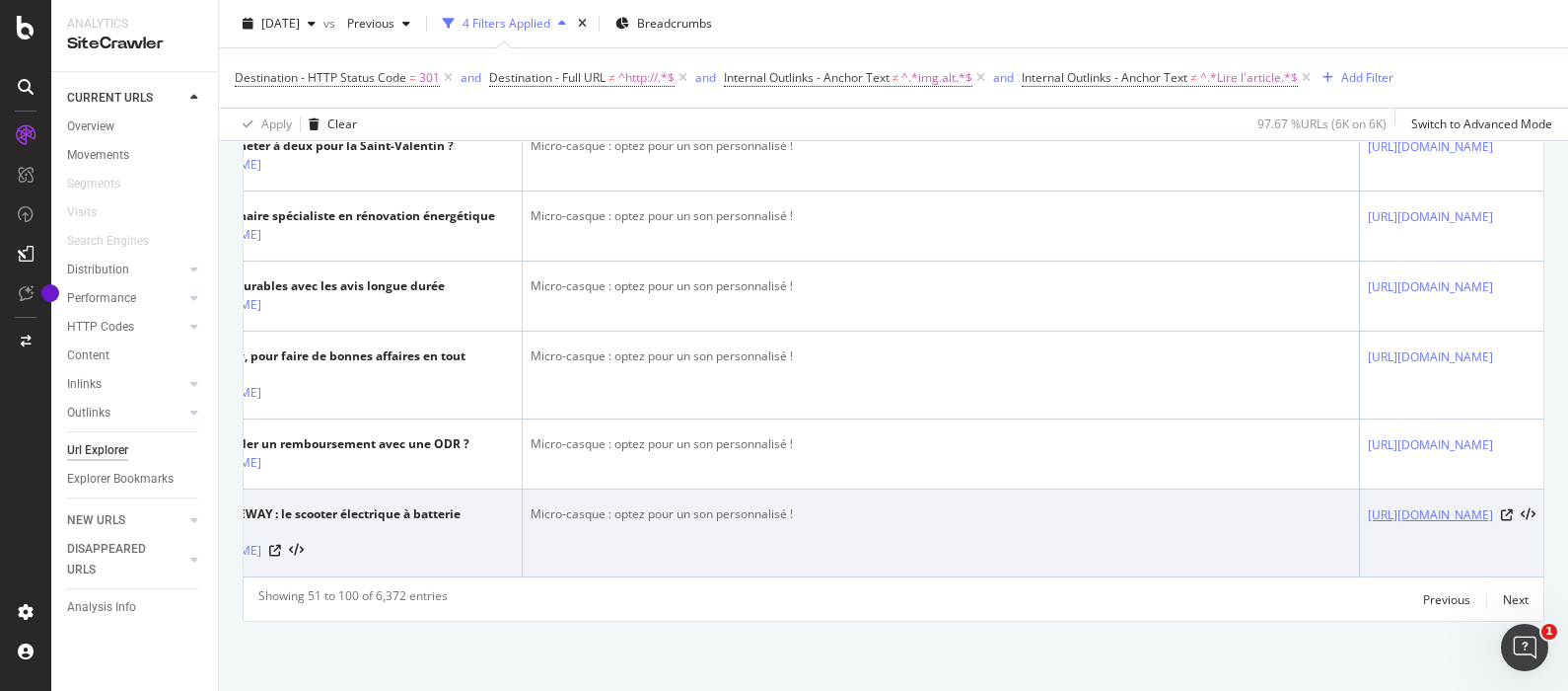
scroll to position [4834, 0]
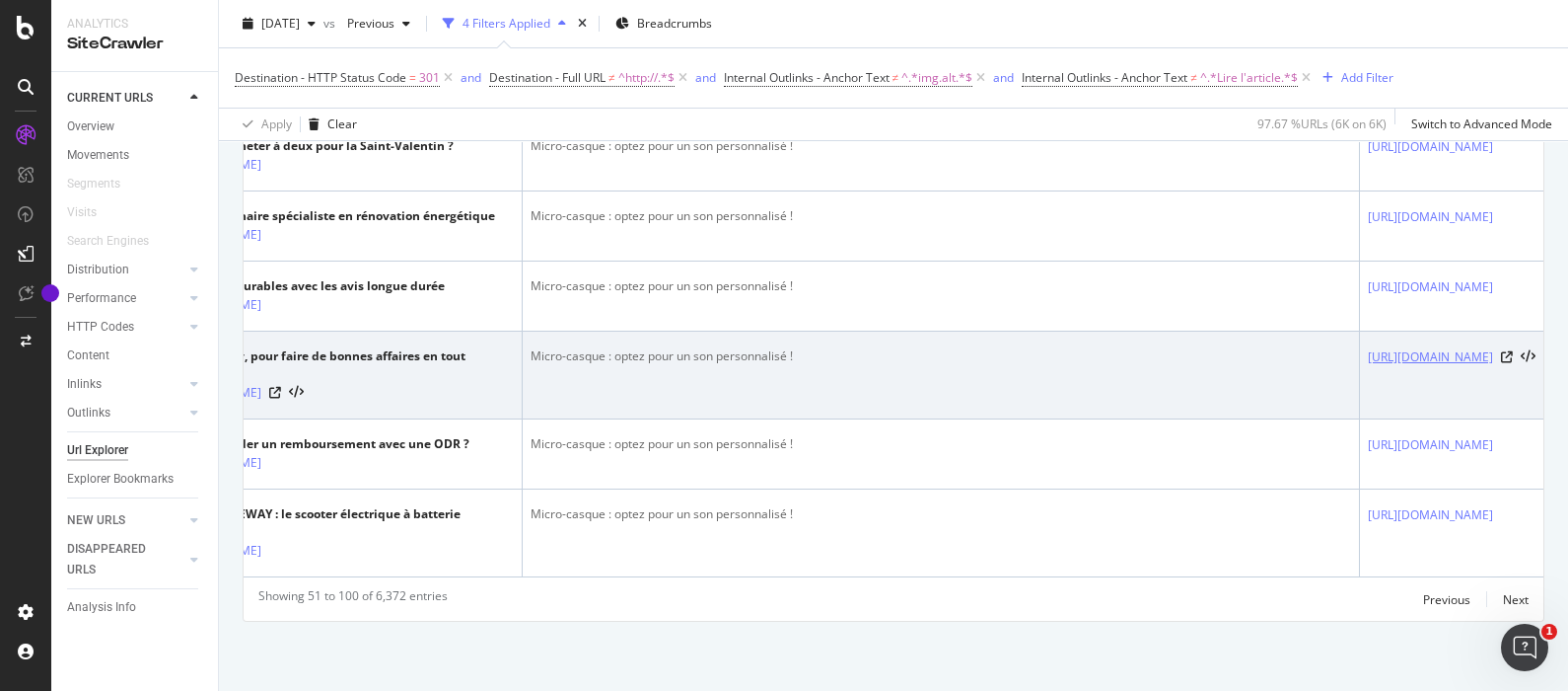
click at [1367, 367] on link "[URL][DOMAIN_NAME]" at bounding box center [1430, 357] width 125 height 20
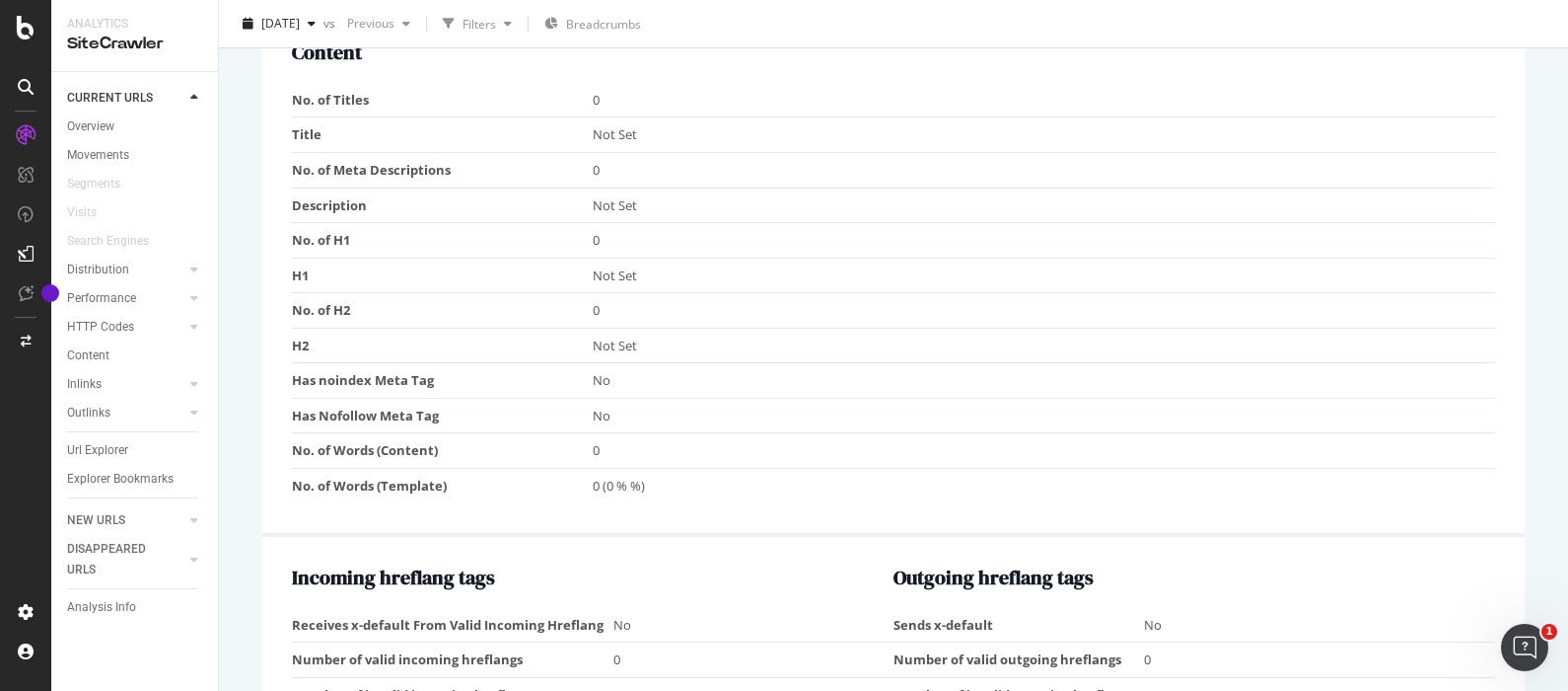
scroll to position [1479, 0]
